Goal: Information Seeking & Learning: Learn about a topic

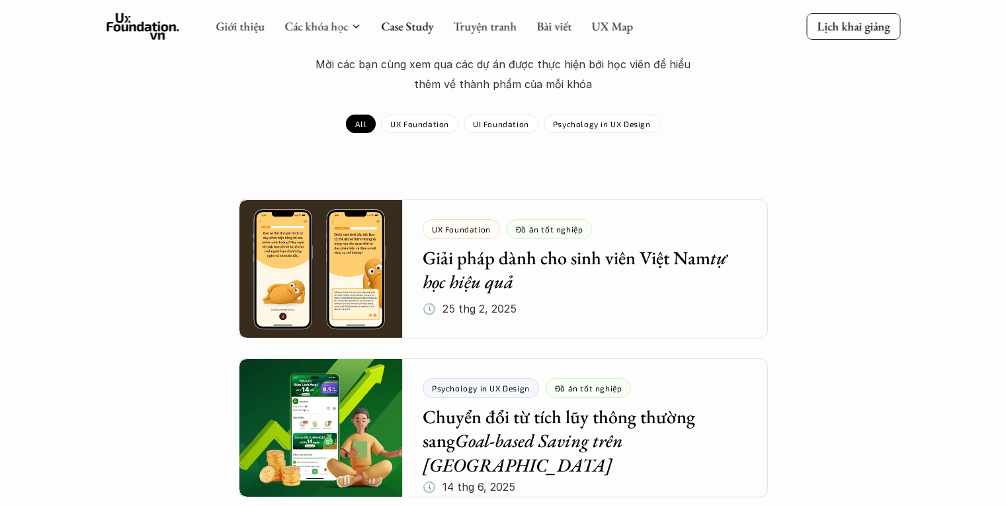
scroll to position [227, 0]
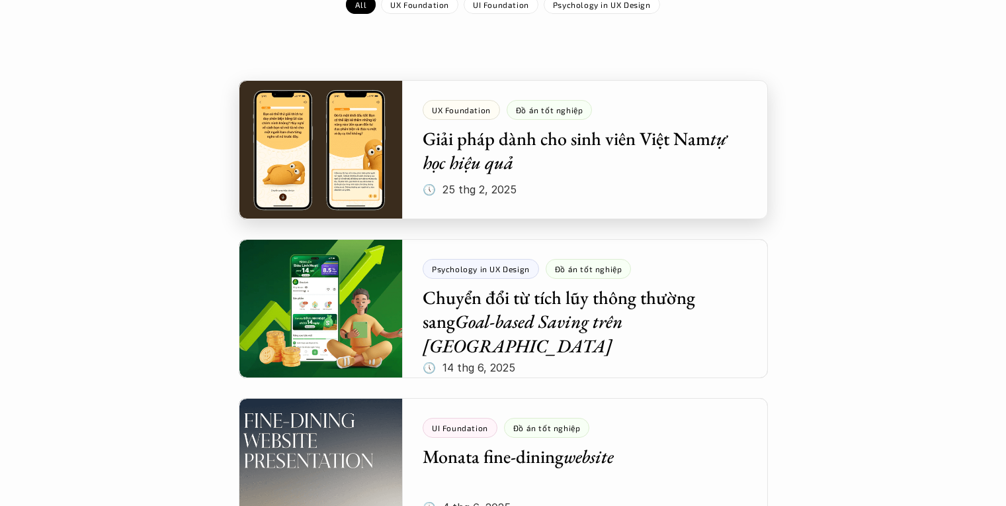
click at [599, 162] on div at bounding box center [503, 149] width 529 height 139
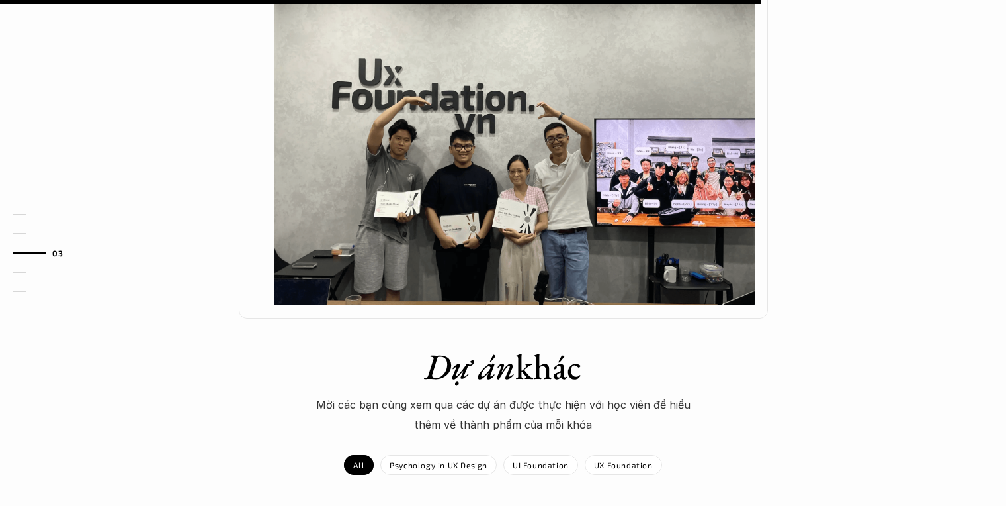
scroll to position [1235, 0]
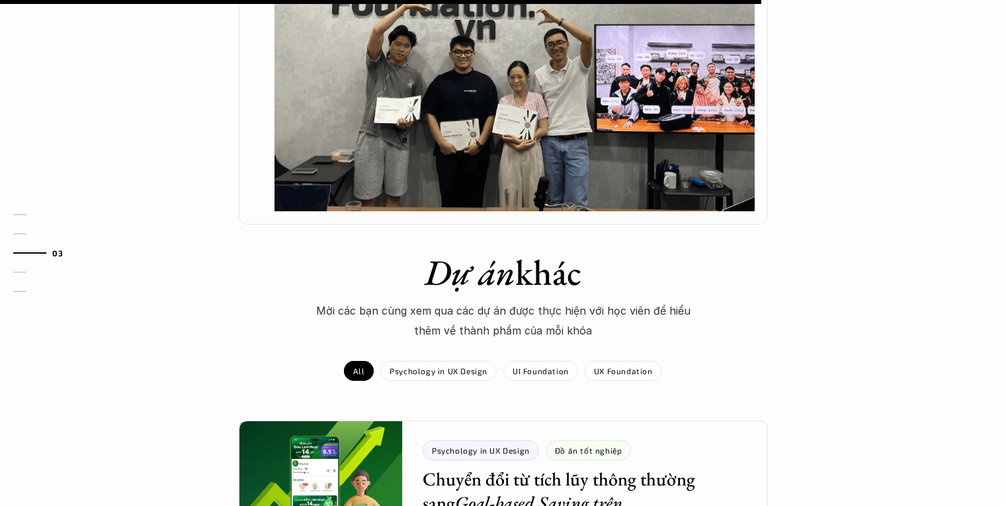
click at [599, 134] on img at bounding box center [515, 31] width 480 height 361
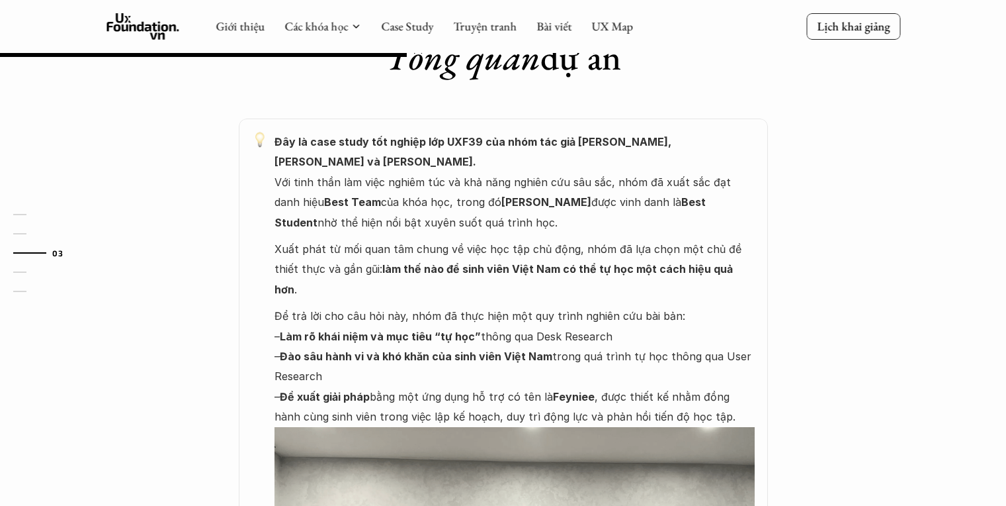
click at [493, 349] on strong "Đào sâu hành vi và khó khăn của sinh viên Việt Nam" at bounding box center [416, 355] width 273 height 13
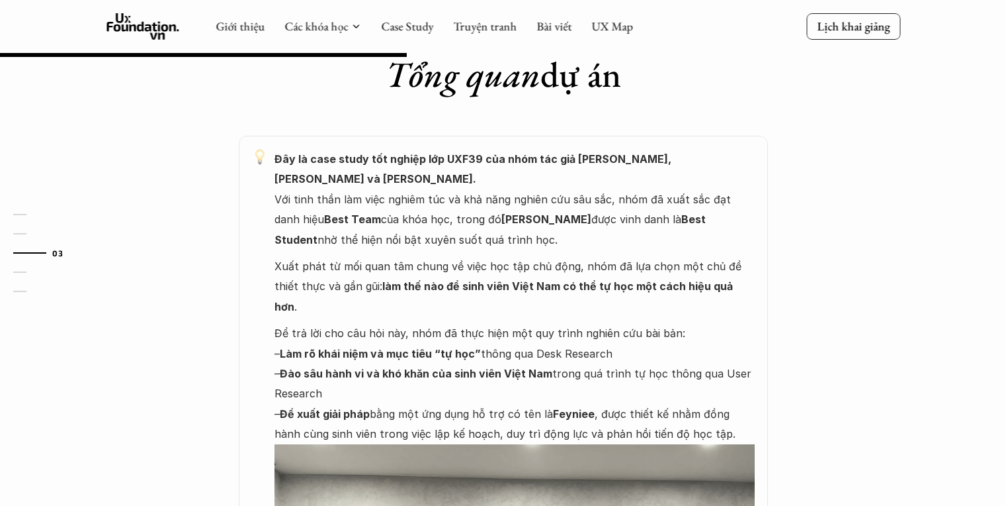
scroll to position [569, 0]
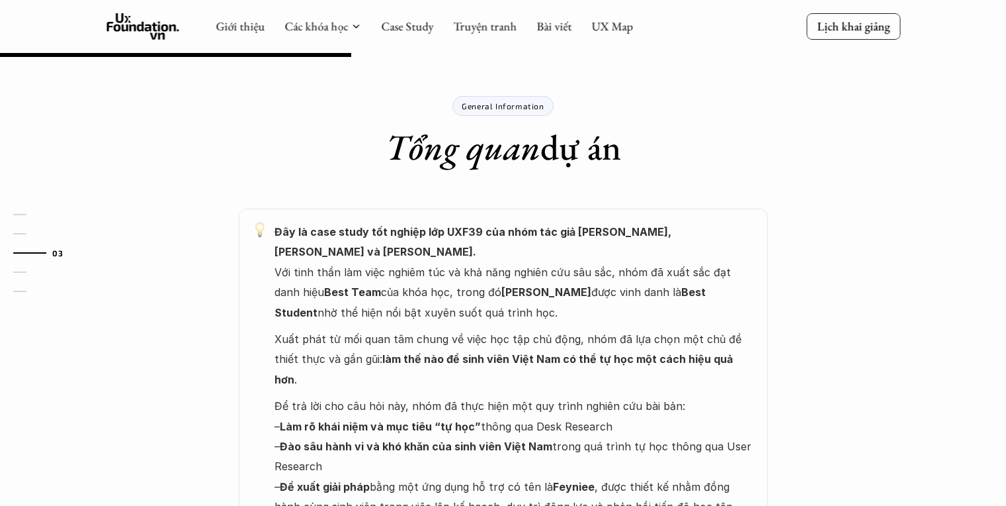
click at [500, 99] on div "General Information" at bounding box center [503, 106] width 101 height 20
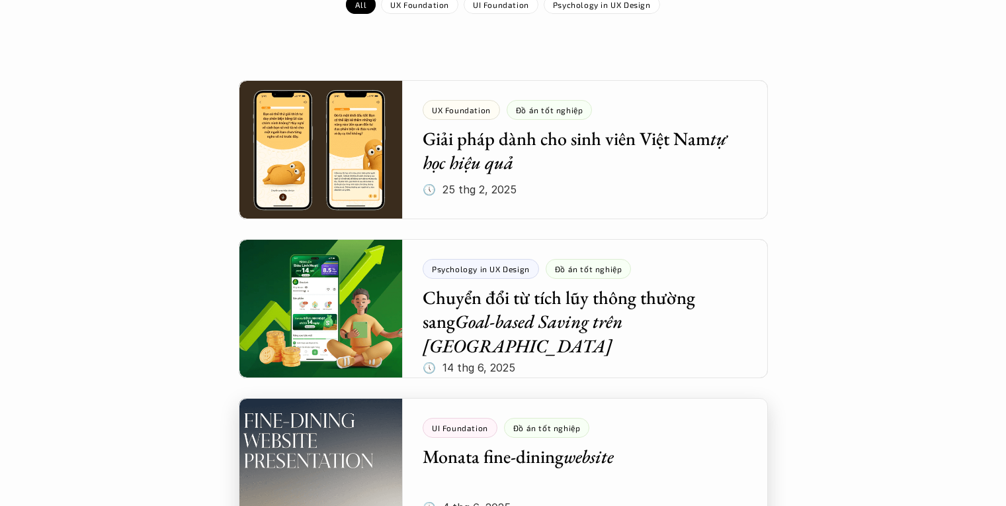
scroll to position [788, 0]
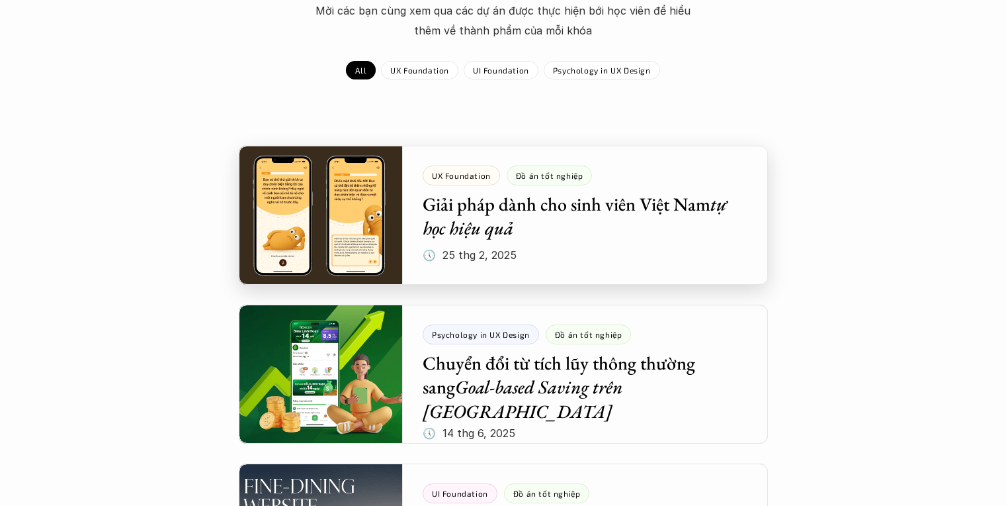
scroll to position [314, 0]
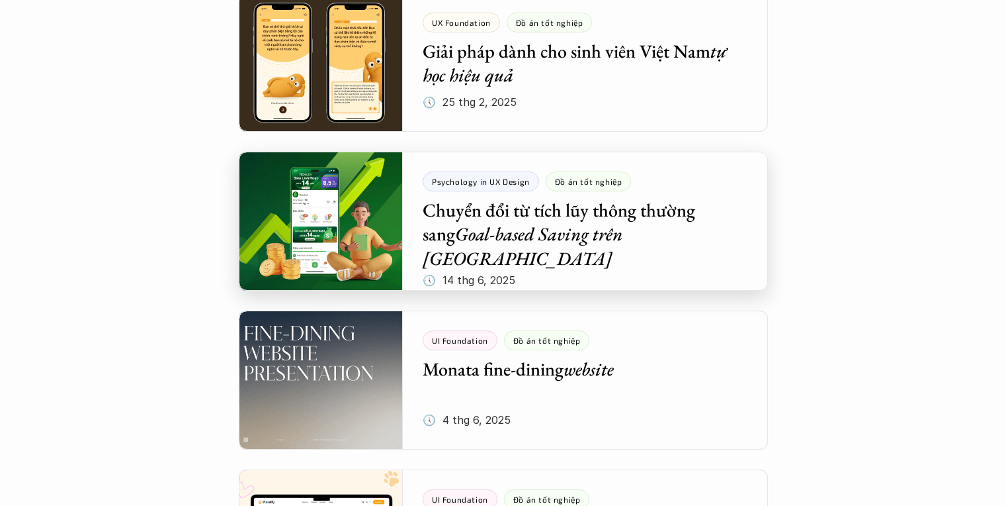
click at [692, 261] on div at bounding box center [503, 221] width 529 height 139
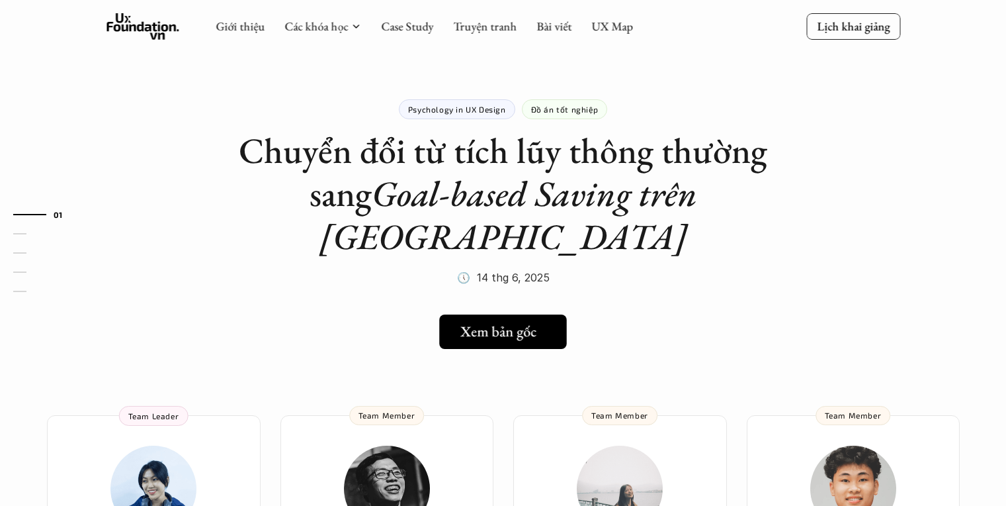
click at [525, 323] on h5 "Xem bản gốc" at bounding box center [499, 331] width 76 height 17
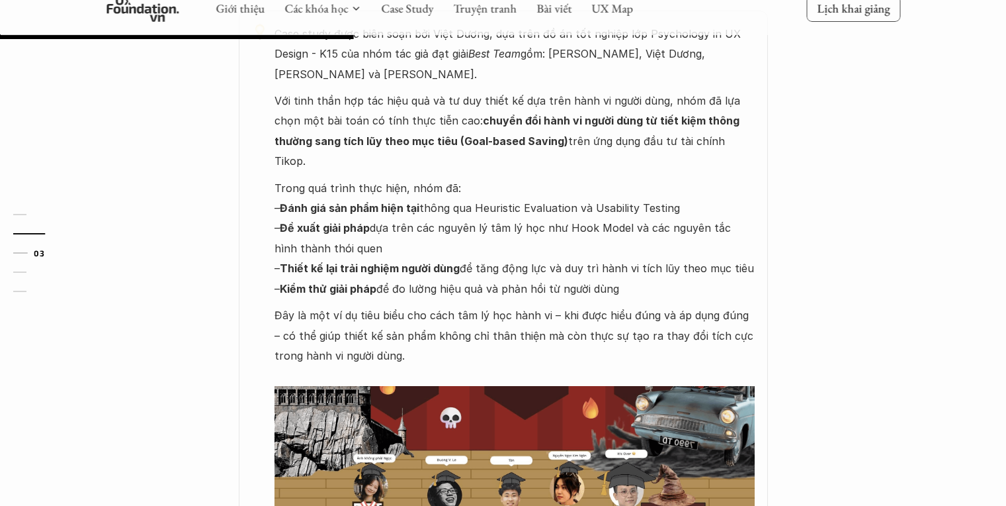
scroll to position [974, 0]
